Goal: Check status: Check status

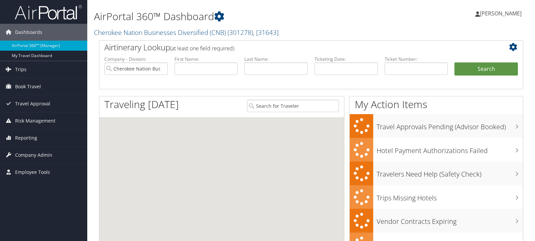
click at [418, 70] on input "text" at bounding box center [416, 68] width 63 height 12
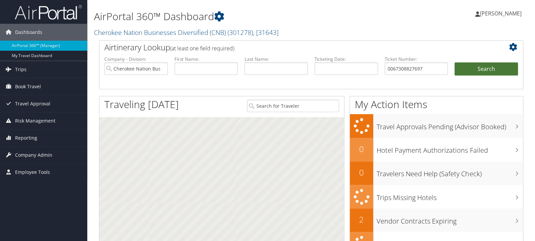
type input "0067308827697"
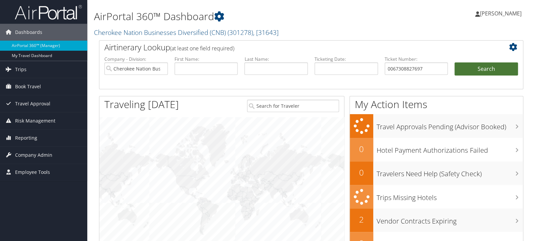
click at [475, 70] on button "Search" at bounding box center [486, 68] width 63 height 13
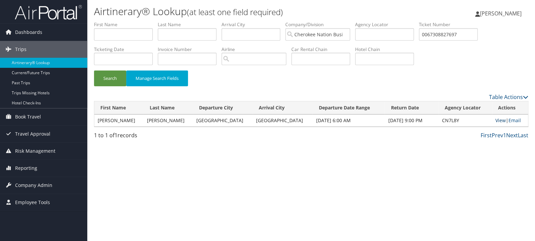
click at [496, 122] on link "View" at bounding box center [501, 120] width 10 height 6
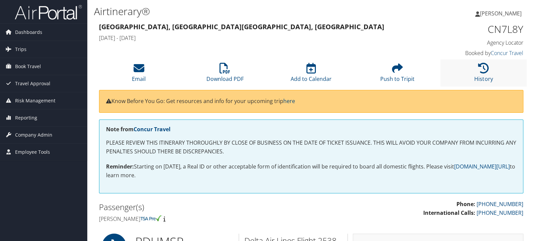
click at [487, 74] on li "History" at bounding box center [484, 72] width 86 height 27
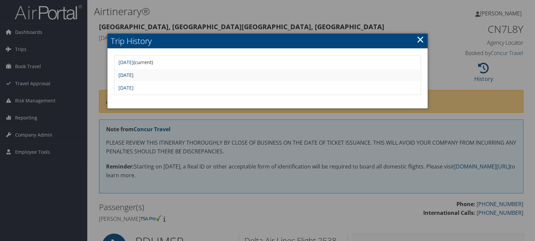
click at [134, 74] on link "Wed Jun 25 11:57:00 MDT 2025" at bounding box center [126, 75] width 15 height 6
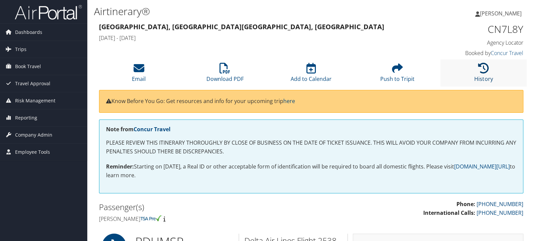
click at [484, 73] on icon at bounding box center [484, 68] width 11 height 11
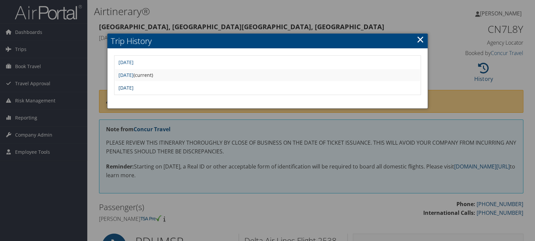
click at [134, 88] on link "Wed Jun 25 10:38:41 MDT 2025" at bounding box center [126, 88] width 15 height 6
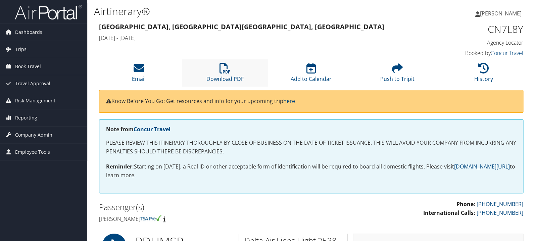
click at [232, 68] on li "Download PDF" at bounding box center [225, 72] width 86 height 27
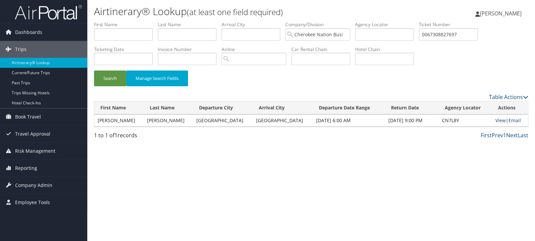
click at [459, 33] on input "0067308827697" at bounding box center [448, 34] width 59 height 12
type input "5267308860579"
click at [118, 83] on button "Search" at bounding box center [110, 79] width 32 height 16
click at [500, 121] on link "View" at bounding box center [501, 120] width 10 height 6
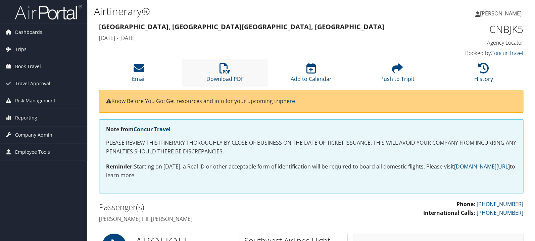
click at [217, 73] on li "Download PDF" at bounding box center [225, 72] width 86 height 27
